Goal: Check status: Check status

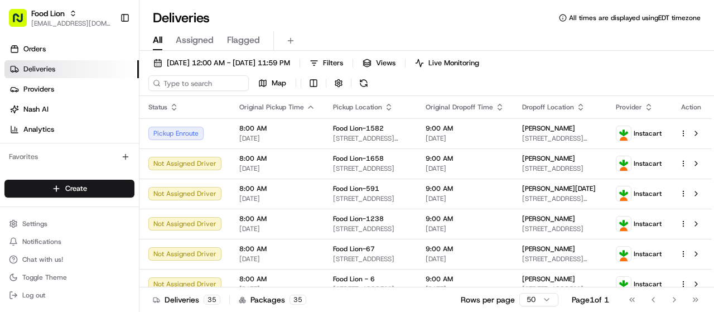
click at [55, 67] on link "Deliveries" at bounding box center [71, 69] width 134 height 18
click at [343, 65] on span "Filters" at bounding box center [333, 63] width 20 height 10
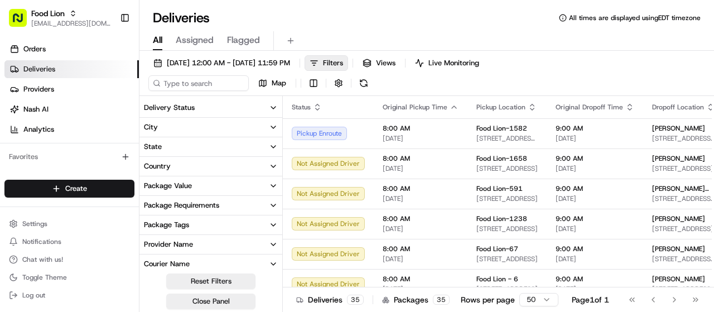
click at [186, 238] on button "Provider Name" at bounding box center [210, 244] width 143 height 19
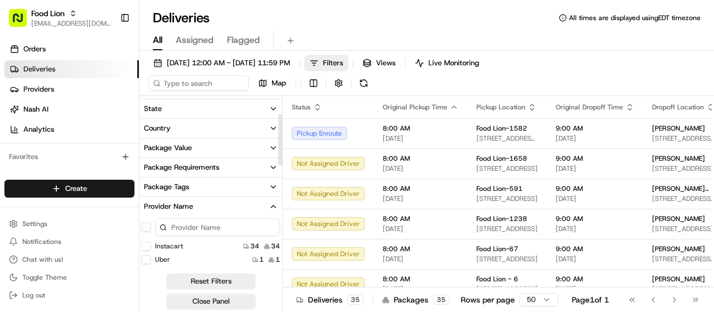
scroll to position [56, 0]
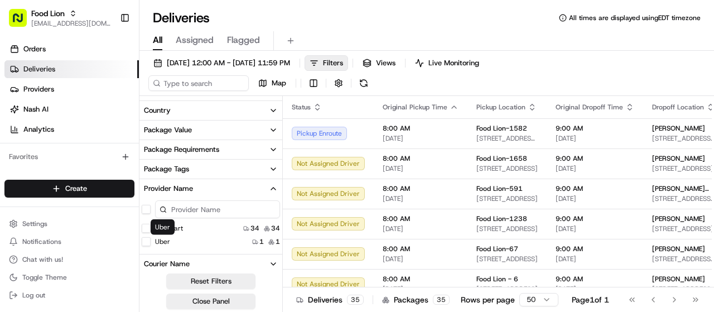
click at [160, 237] on label "Uber" at bounding box center [162, 241] width 15 height 9
click at [151, 237] on button "Uber" at bounding box center [146, 241] width 9 height 9
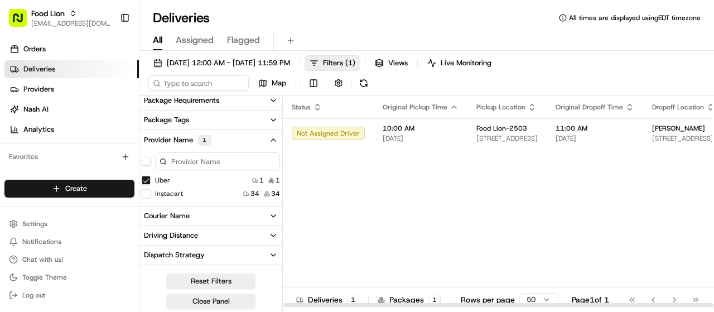
scroll to position [167, 0]
